Goal: Task Accomplishment & Management: Use online tool/utility

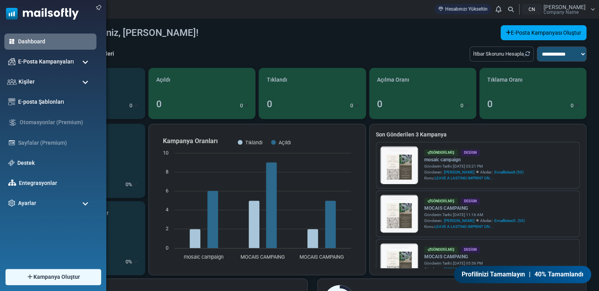
click at [83, 61] on span at bounding box center [85, 62] width 6 height 7
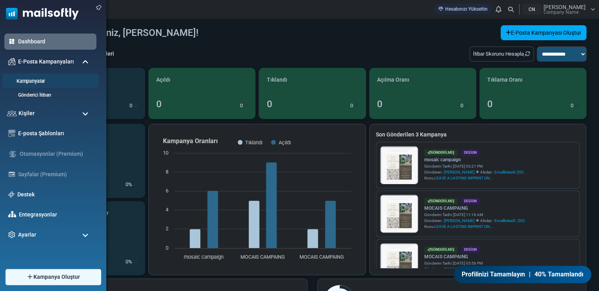
click at [39, 80] on link "Kampanyalar" at bounding box center [49, 81] width 94 height 7
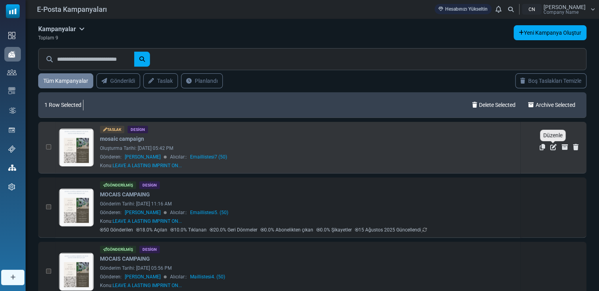
click at [554, 148] on icon "Düzenle" at bounding box center [553, 147] width 6 height 6
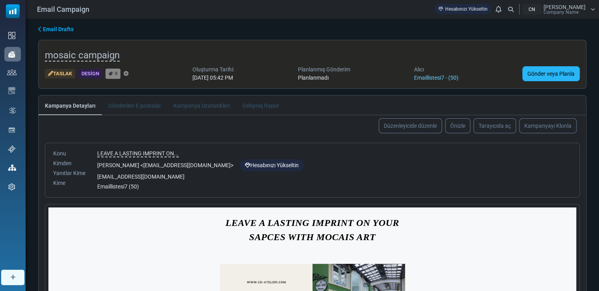
click at [537, 72] on link "Gönder veya Planla" at bounding box center [550, 73] width 57 height 15
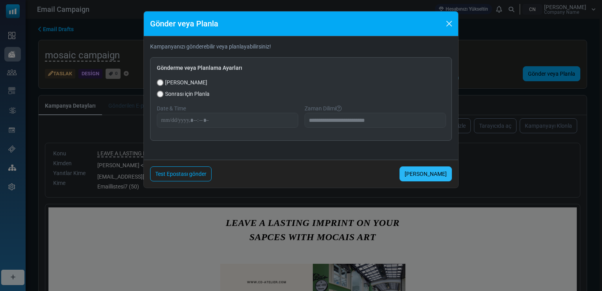
click at [425, 168] on link "[PERSON_NAME]" at bounding box center [425, 173] width 52 height 15
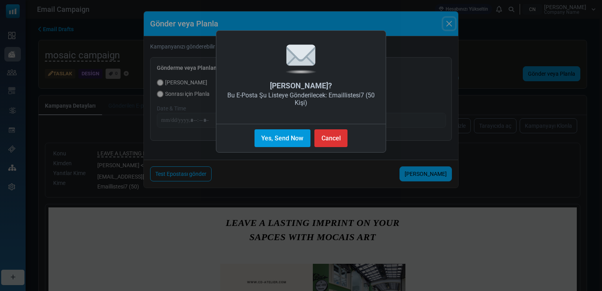
click at [289, 138] on button "Yes, Send Now" at bounding box center [282, 138] width 56 height 18
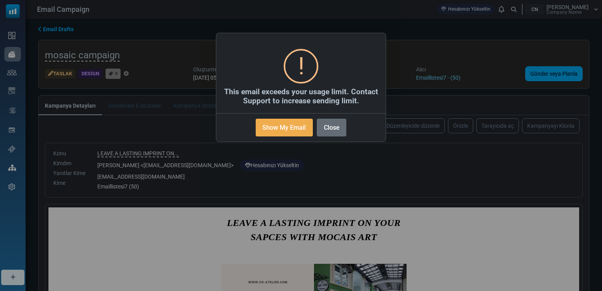
click at [339, 126] on button "Close" at bounding box center [332, 128] width 30 height 18
